Goal: Task Accomplishment & Management: Complete application form

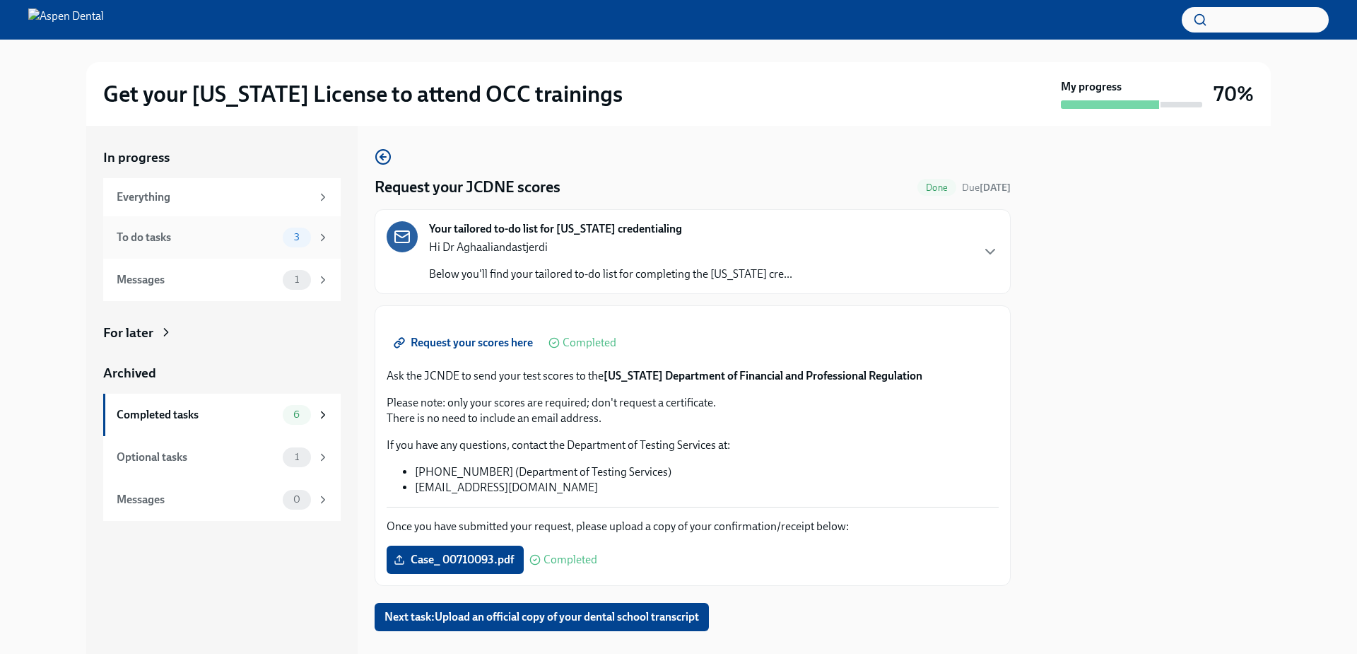
click at [180, 238] on div "To do tasks" at bounding box center [197, 238] width 160 height 16
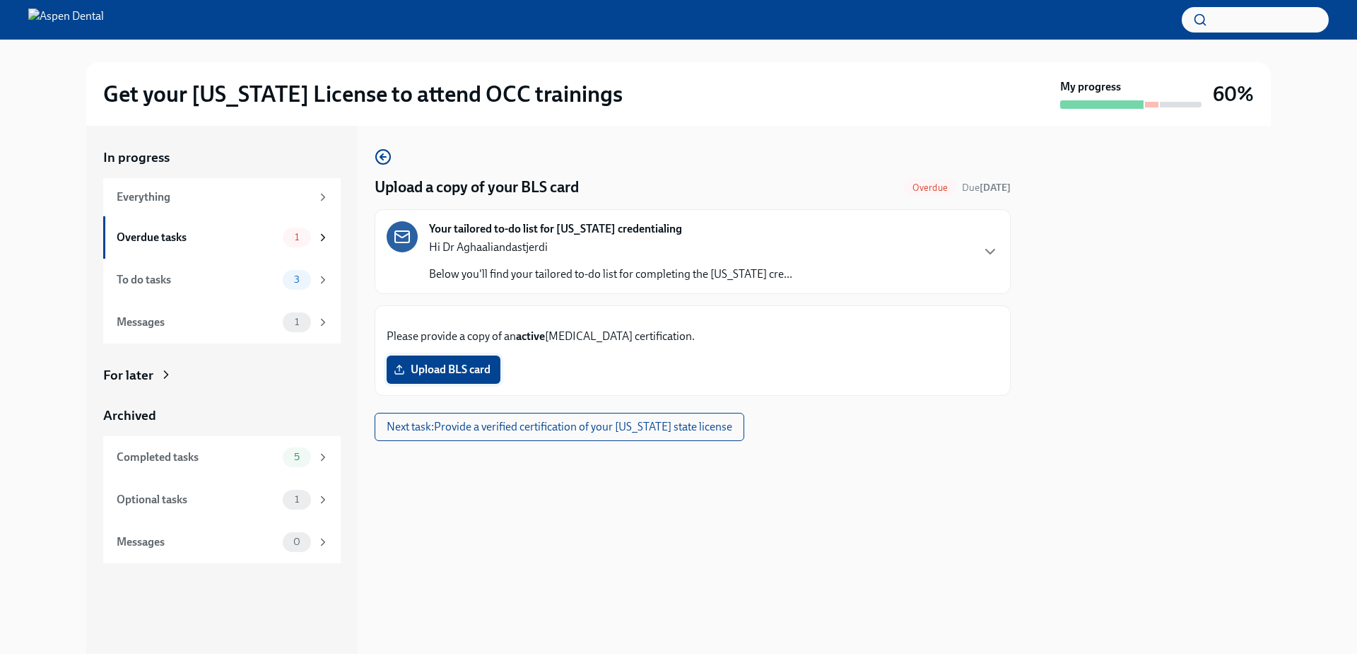
click at [451, 377] on span "Upload BLS card" at bounding box center [444, 370] width 94 height 14
click at [0, 0] on input "Upload BLS card" at bounding box center [0, 0] width 0 height 0
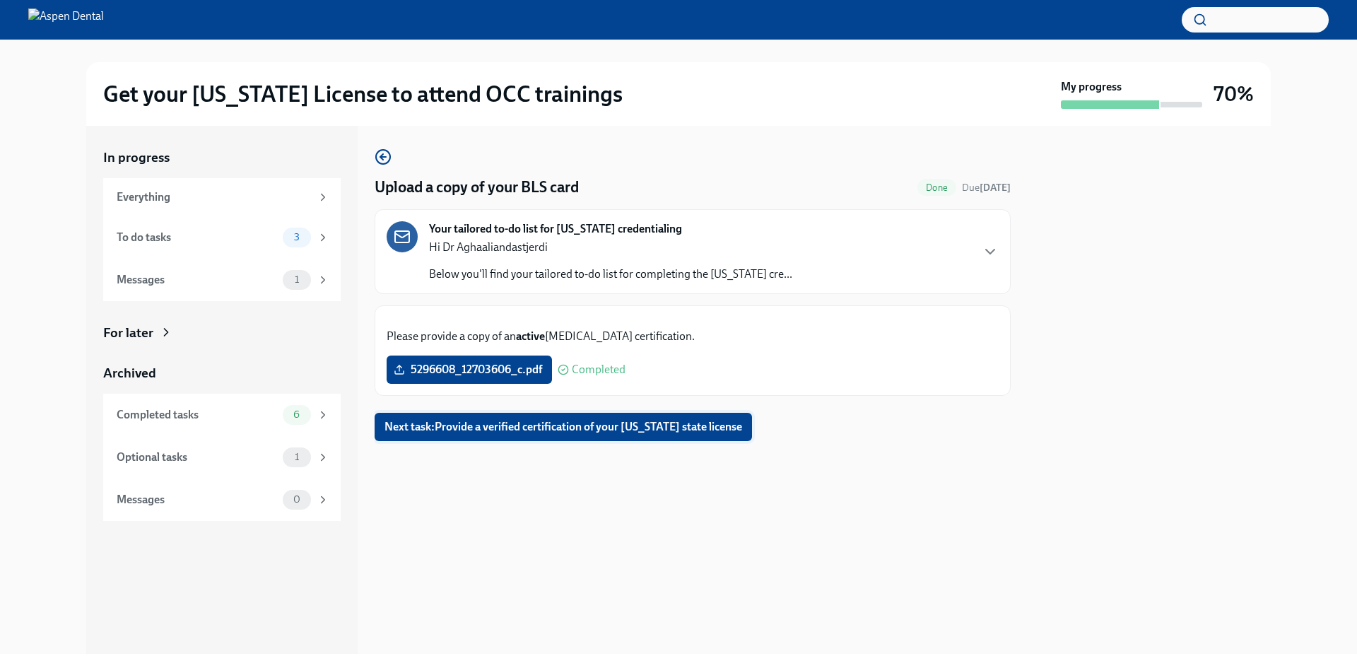
click at [590, 434] on span "Next task : Provide a verified certification of your [US_STATE] state license" at bounding box center [564, 427] width 358 height 14
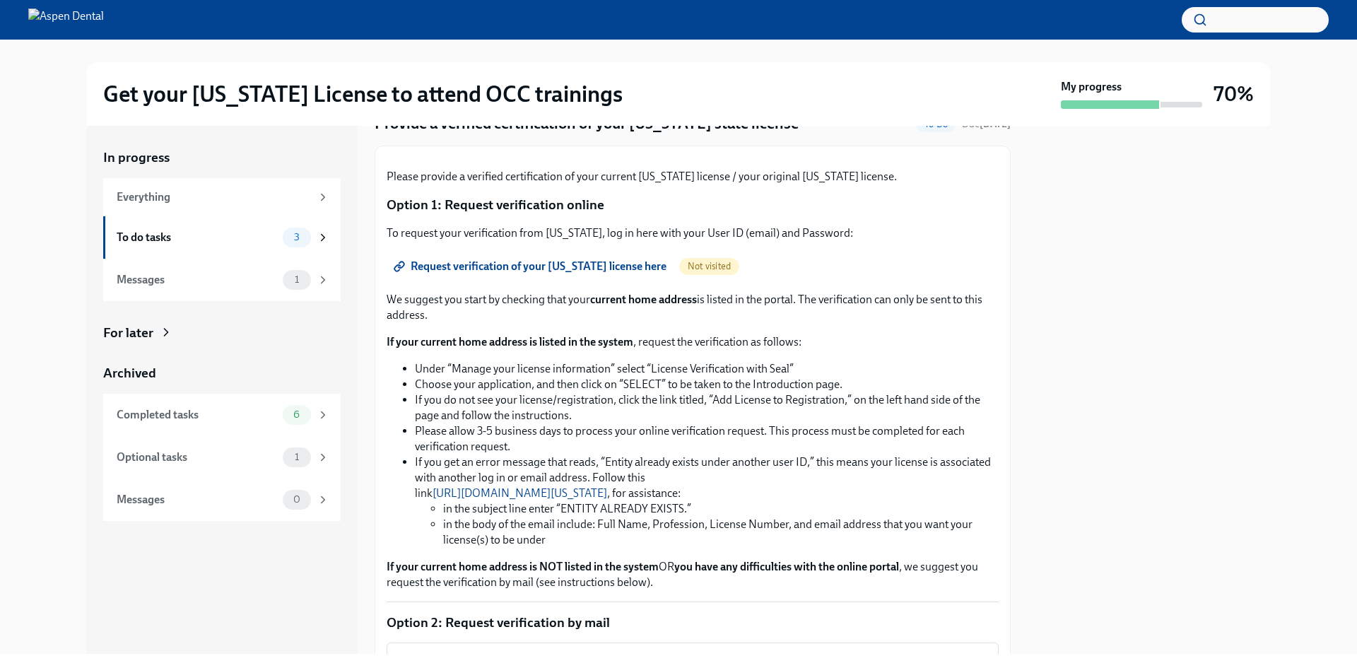
scroll to position [43, 0]
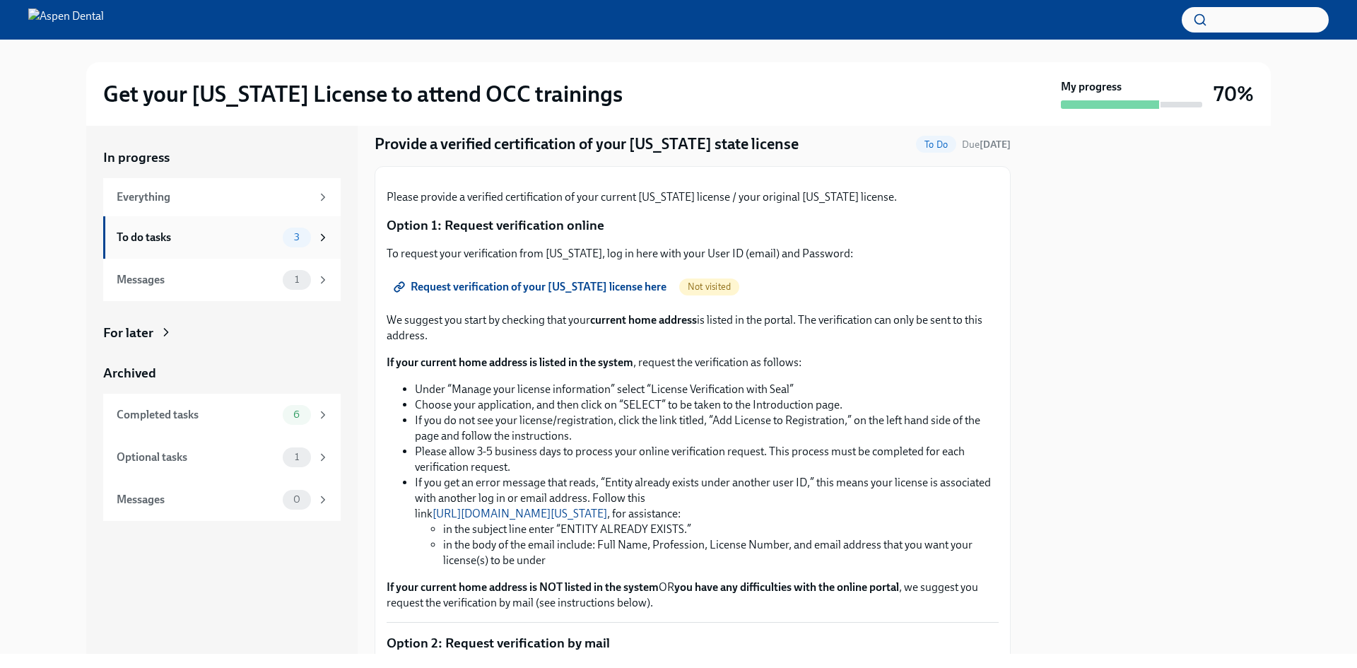
click at [169, 238] on div "To do tasks" at bounding box center [197, 238] width 160 height 16
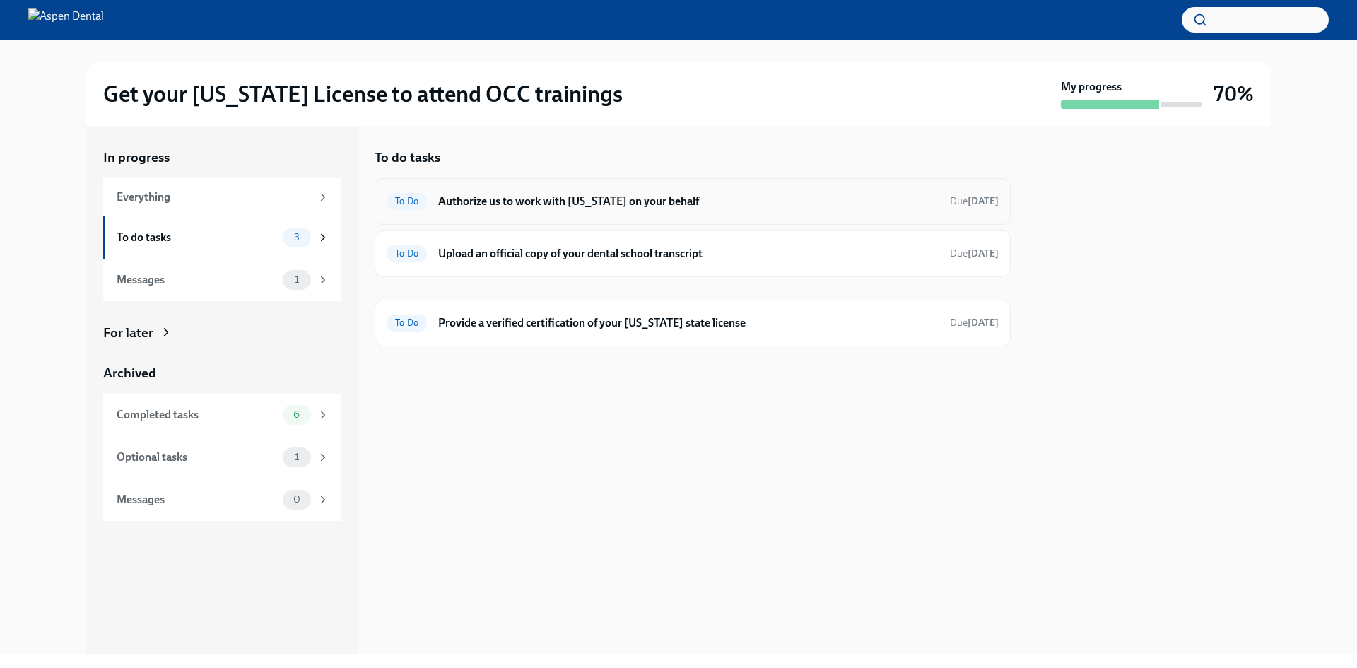
click at [547, 194] on h6 "Authorize us to work with [US_STATE] on your behalf" at bounding box center [688, 202] width 501 height 16
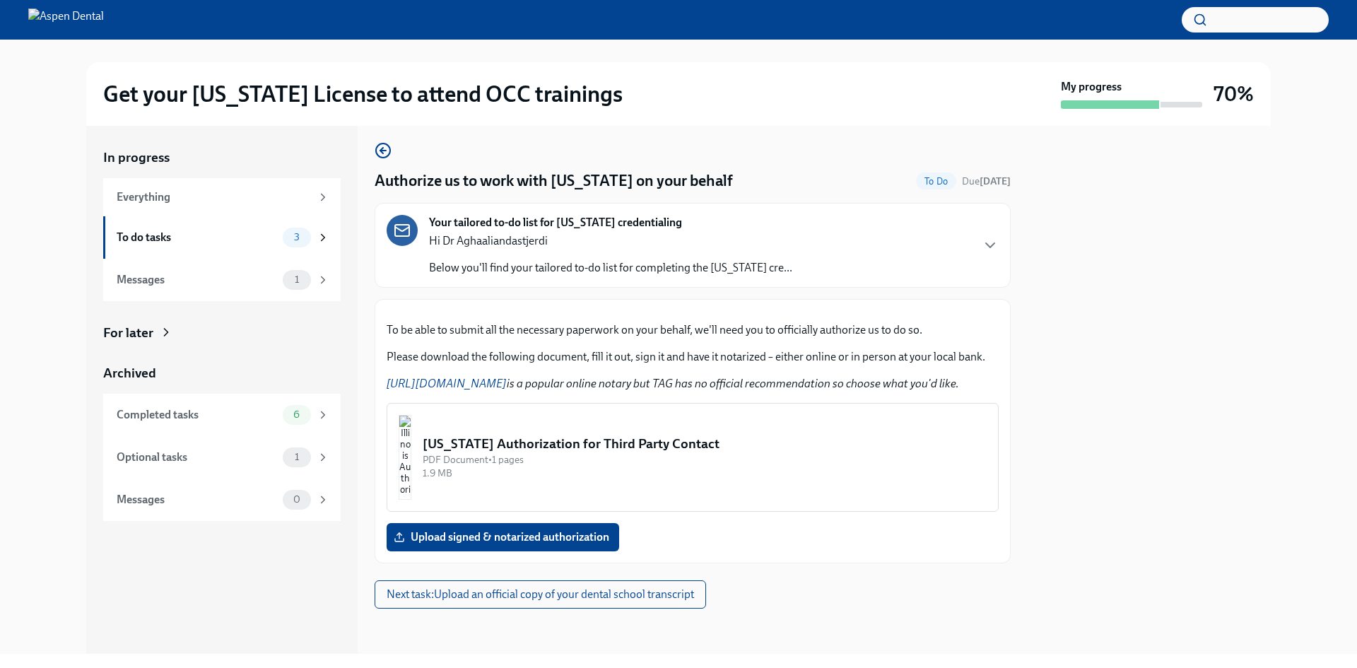
scroll to position [171, 0]
click at [436, 540] on span "Upload signed & notarized authorization" at bounding box center [503, 537] width 213 height 14
click at [0, 0] on input "Upload signed & notarized authorization" at bounding box center [0, 0] width 0 height 0
click at [411, 470] on img "button" at bounding box center [405, 457] width 13 height 85
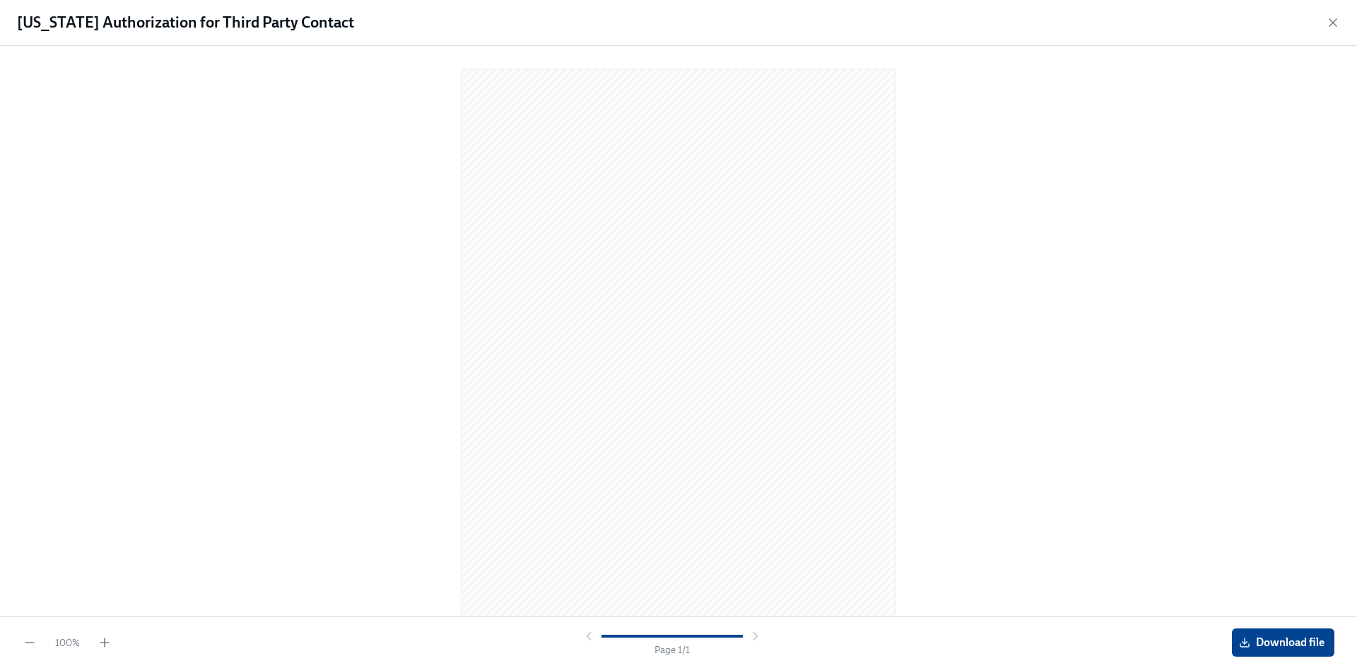
scroll to position [13, 0]
click at [1270, 631] on button "Download file" at bounding box center [1283, 643] width 103 height 28
